Goal: Transaction & Acquisition: Register for event/course

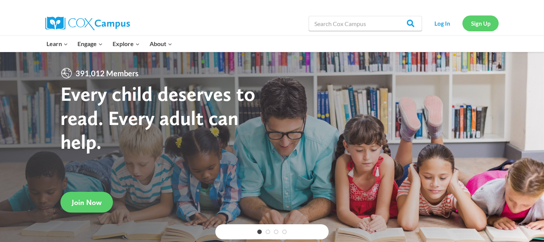
click at [487, 23] on link "Sign Up" at bounding box center [480, 22] width 36 height 15
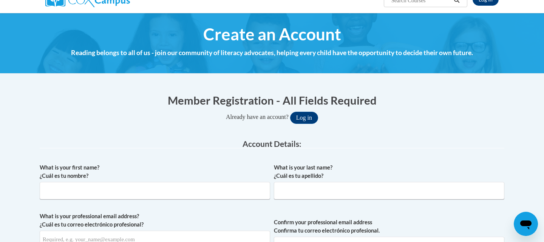
scroll to position [72, 0]
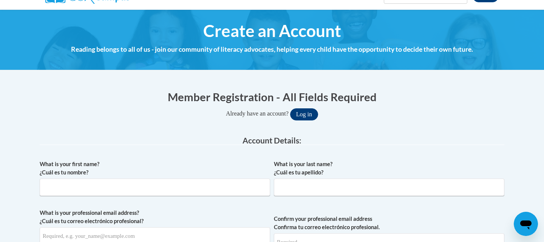
type input "[EMAIL_ADDRESS][DOMAIN_NAME]"
click at [306, 114] on button "Log in" at bounding box center [304, 114] width 28 height 12
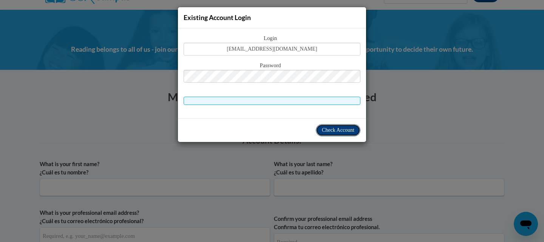
click at [346, 130] on span "Check Account" at bounding box center [338, 130] width 32 height 6
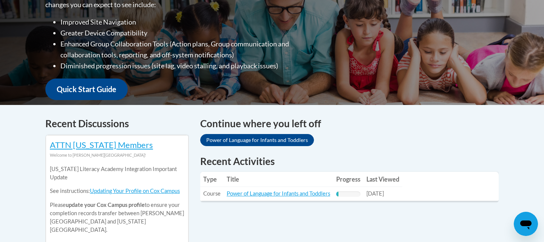
scroll to position [215, 0]
